Goal: Task Accomplishment & Management: Manage account settings

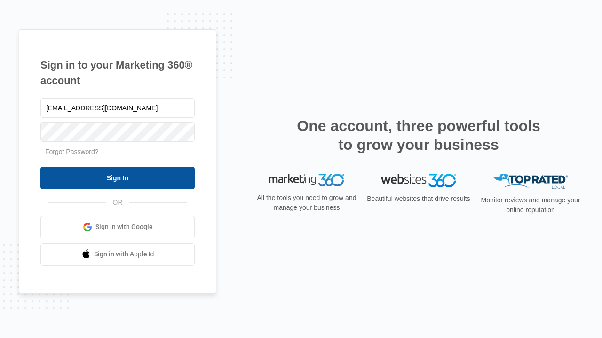
click at [118, 178] on input "Sign In" at bounding box center [117, 178] width 154 height 23
